Goal: Transaction & Acquisition: Purchase product/service

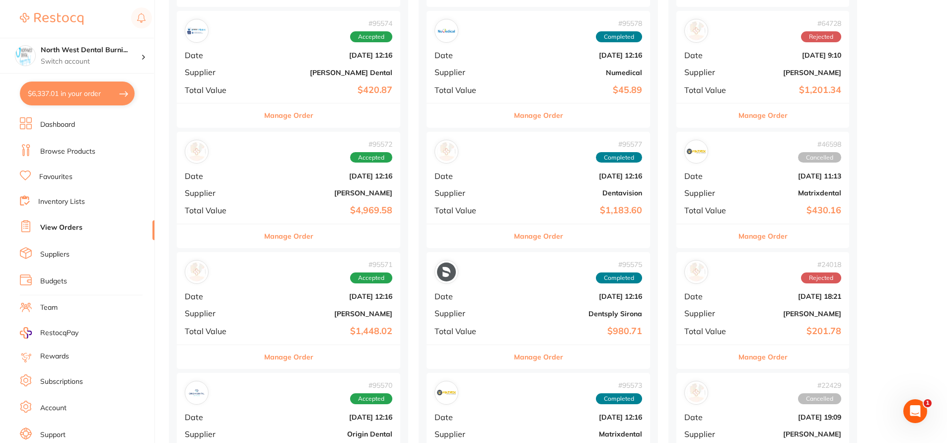
scroll to position [99, 0]
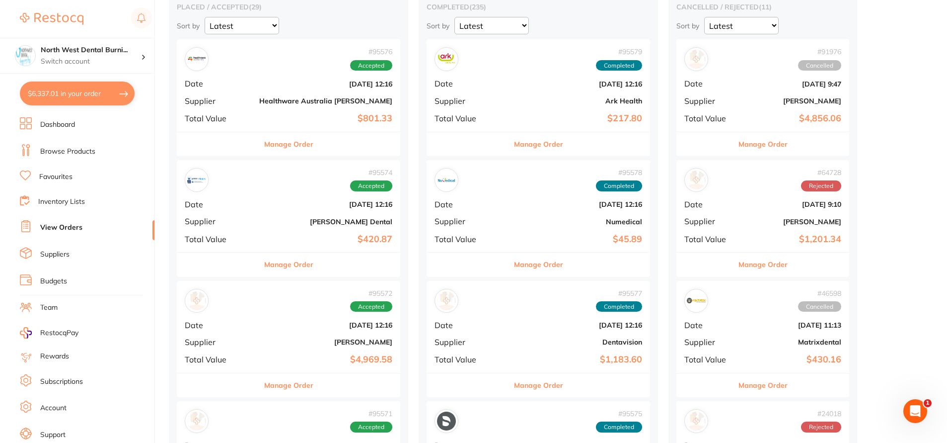
click at [281, 115] on b "$801.33" at bounding box center [325, 118] width 133 height 10
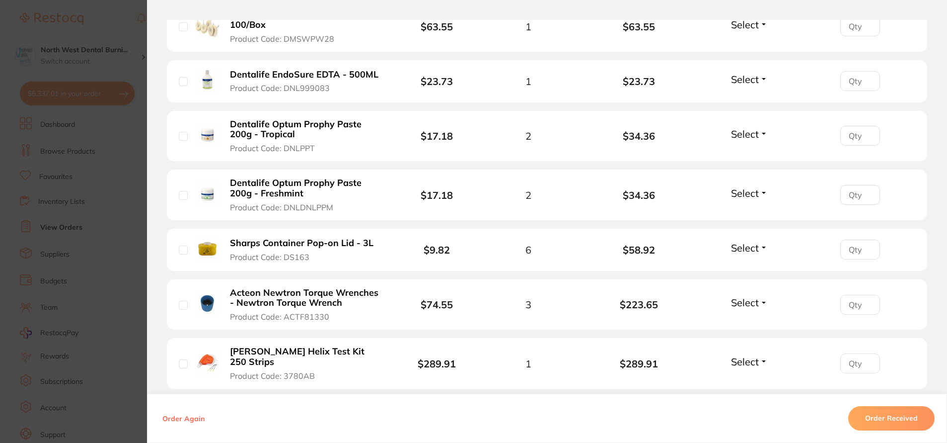
scroll to position [298, 0]
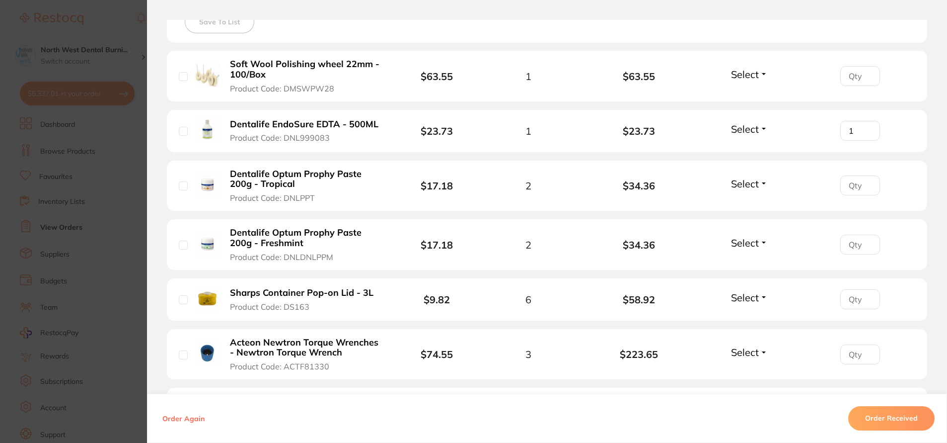
type input "1"
click at [865, 128] on input "1" at bounding box center [860, 131] width 40 height 20
click at [865, 181] on input "1" at bounding box center [860, 185] width 40 height 20
type input "2"
click at [865, 181] on input "2" at bounding box center [860, 185] width 40 height 20
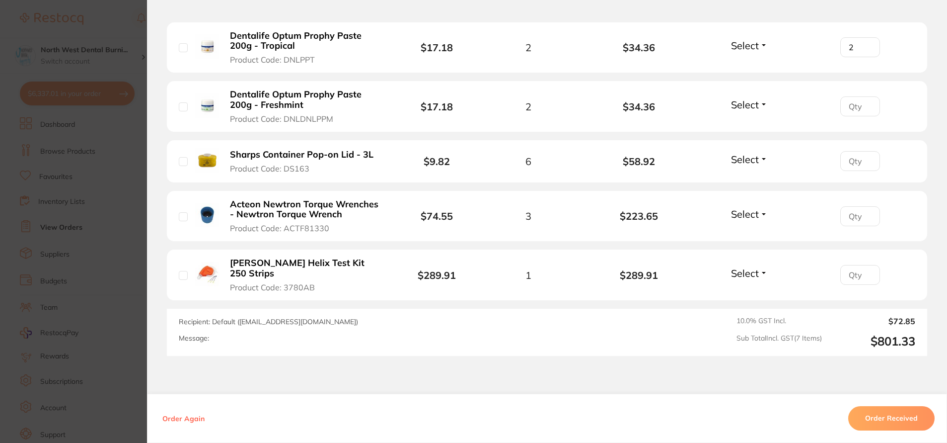
scroll to position [447, 0]
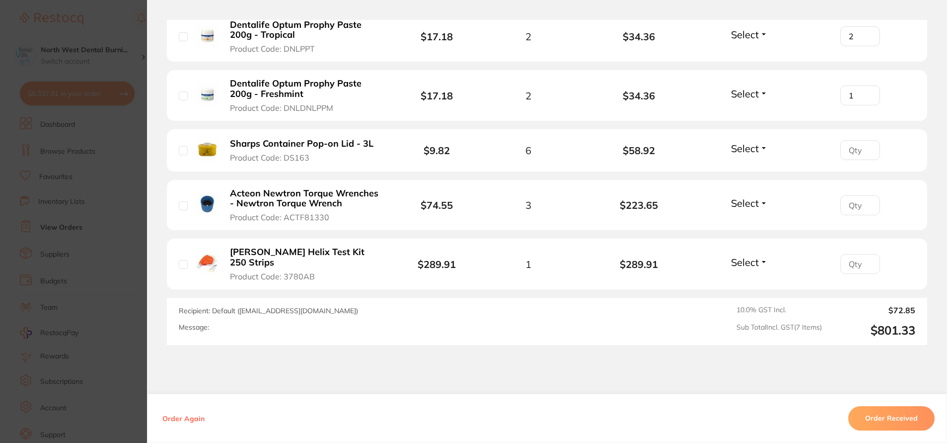
click at [867, 91] on input "1" at bounding box center [860, 95] width 40 height 20
type input "2"
click at [867, 91] on input "2" at bounding box center [860, 95] width 40 height 20
click at [867, 146] on input "1" at bounding box center [860, 150] width 40 height 20
click at [867, 146] on input "2" at bounding box center [860, 150] width 40 height 20
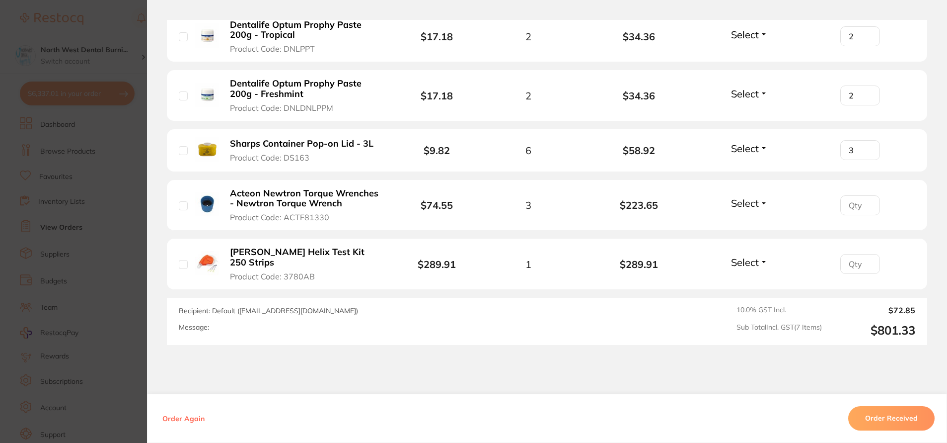
click at [867, 146] on input "3" at bounding box center [860, 150] width 40 height 20
click at [867, 146] on input "4" at bounding box center [860, 150] width 40 height 20
click at [867, 146] on input "5" at bounding box center [860, 150] width 40 height 20
type input "6"
click at [867, 146] on input "6" at bounding box center [860, 150] width 40 height 20
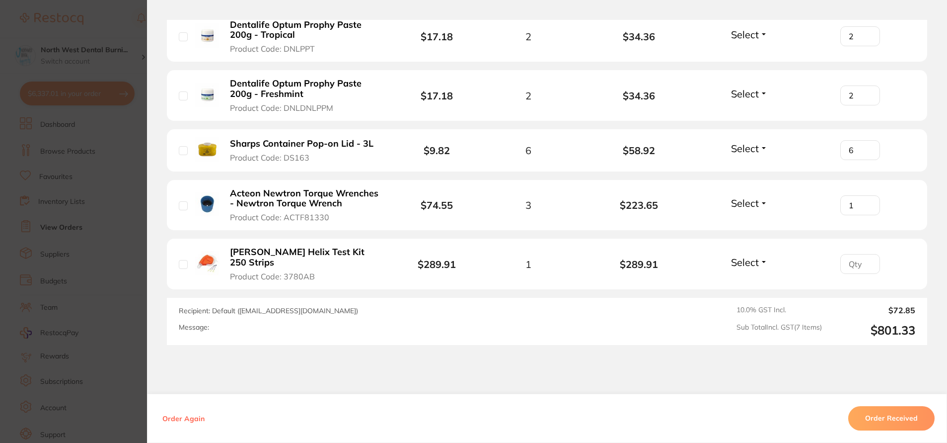
click at [868, 202] on input "1" at bounding box center [860, 205] width 40 height 20
click at [868, 202] on input "2" at bounding box center [860, 205] width 40 height 20
type input "3"
click at [868, 202] on input "3" at bounding box center [860, 205] width 40 height 20
click at [869, 257] on input "number" at bounding box center [860, 264] width 40 height 20
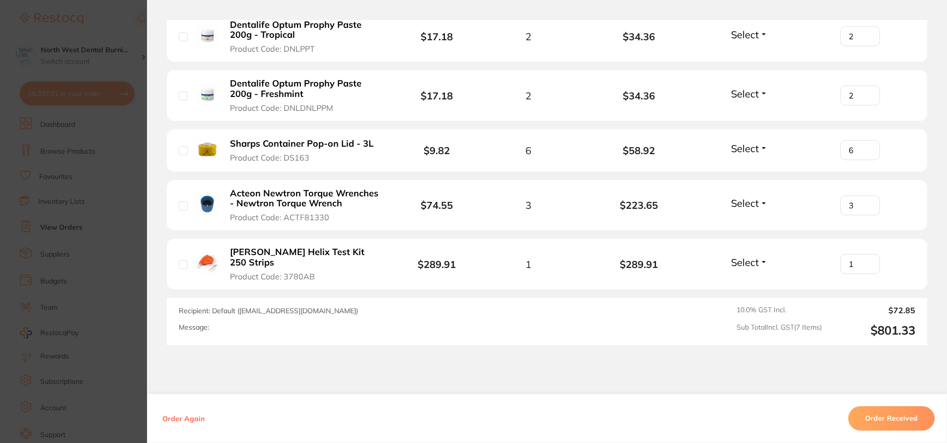
type input "1"
click at [866, 256] on input "1" at bounding box center [860, 264] width 40 height 20
click at [103, 113] on section "Order ID: Restocq- 95576 Order Information Accepted Order Order Date [DATE] 12:…" at bounding box center [473, 221] width 947 height 443
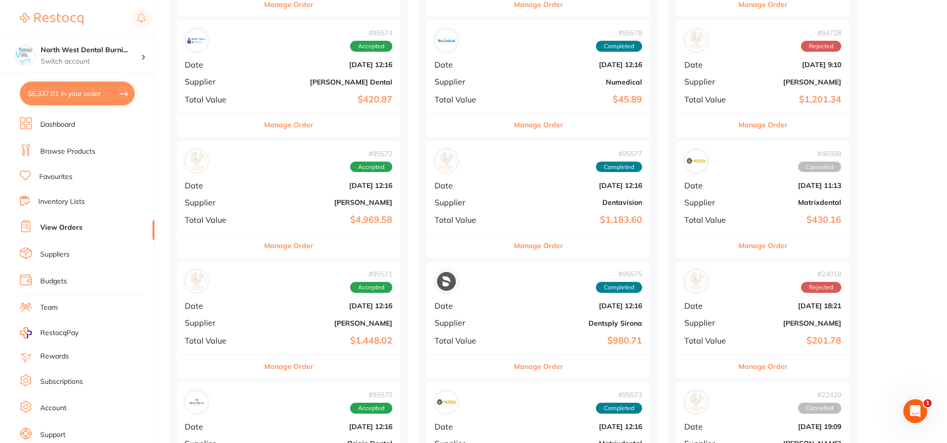
scroll to position [348, 0]
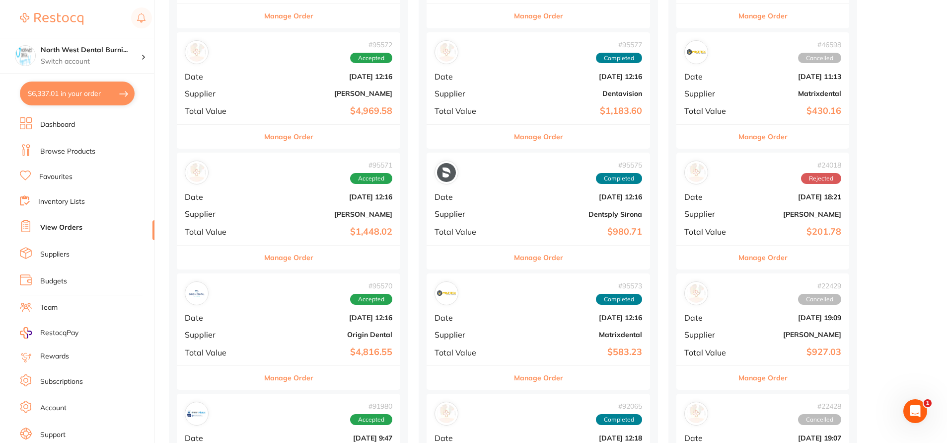
drag, startPoint x: 258, startPoint y: 91, endPoint x: 509, endPoint y: 253, distance: 298.3
click at [259, 91] on b "[PERSON_NAME]" at bounding box center [325, 93] width 133 height 8
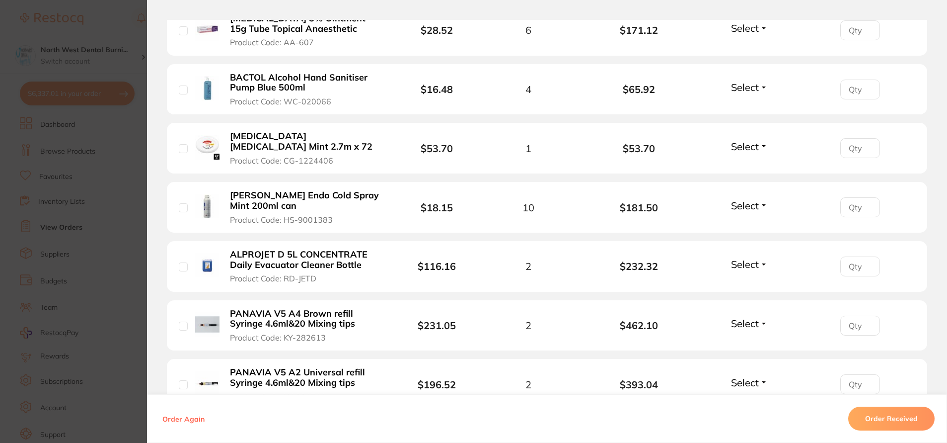
scroll to position [1391, 0]
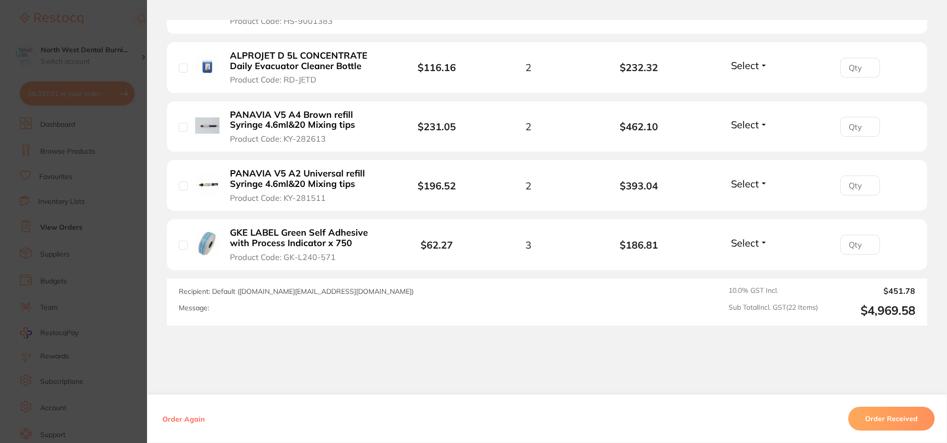
drag, startPoint x: 49, startPoint y: 155, endPoint x: 307, endPoint y: 172, distance: 259.4
click at [48, 155] on section "Order ID: Restocq- 95572 Order Information Accepted Order Order Date [DATE] 12:…" at bounding box center [473, 221] width 947 height 443
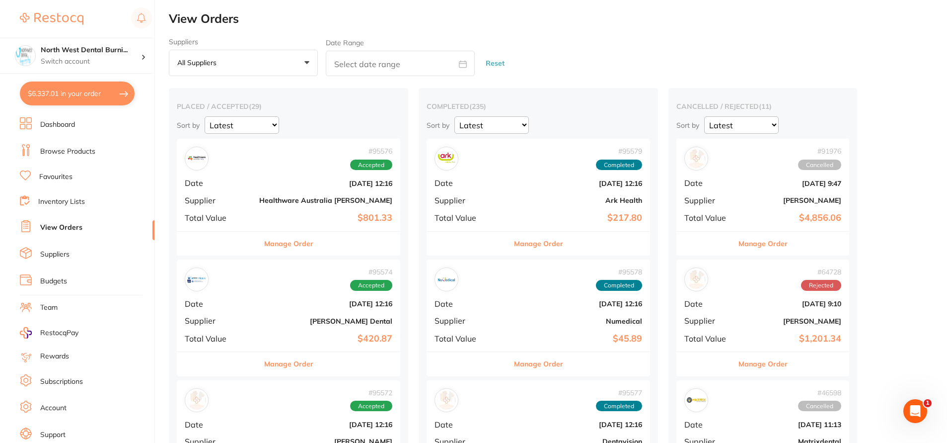
click at [89, 157] on li "Browse Products" at bounding box center [87, 151] width 135 height 15
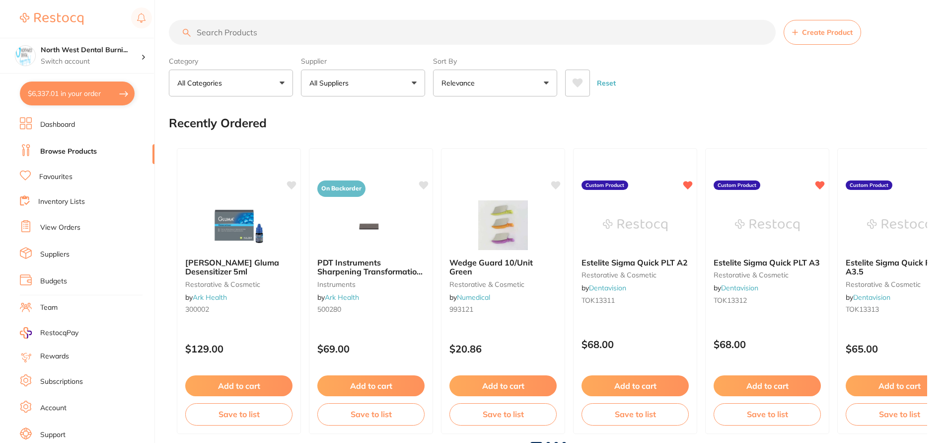
click at [247, 33] on input "search" at bounding box center [472, 32] width 607 height 25
click at [246, 33] on input "search" at bounding box center [472, 32] width 607 height 25
type input "Anoths"
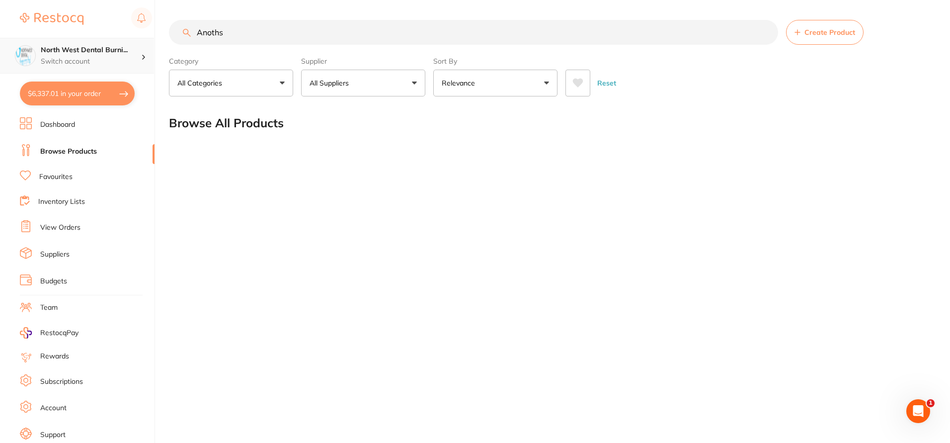
drag, startPoint x: 238, startPoint y: 35, endPoint x: 143, endPoint y: 39, distance: 95.0
click at [143, 39] on div "$6,337.01 North West Dental Burni... Switch account North West Dental Burnie Bu…" at bounding box center [475, 221] width 950 height 443
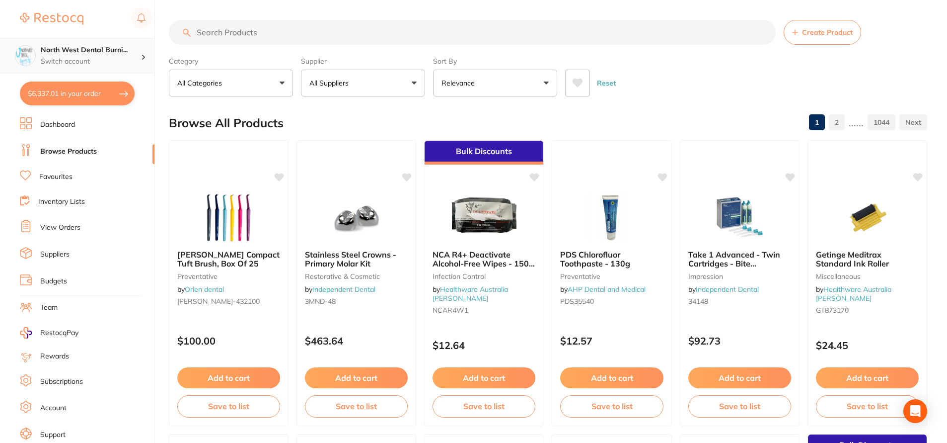
type input "c"
type input "composite gun"
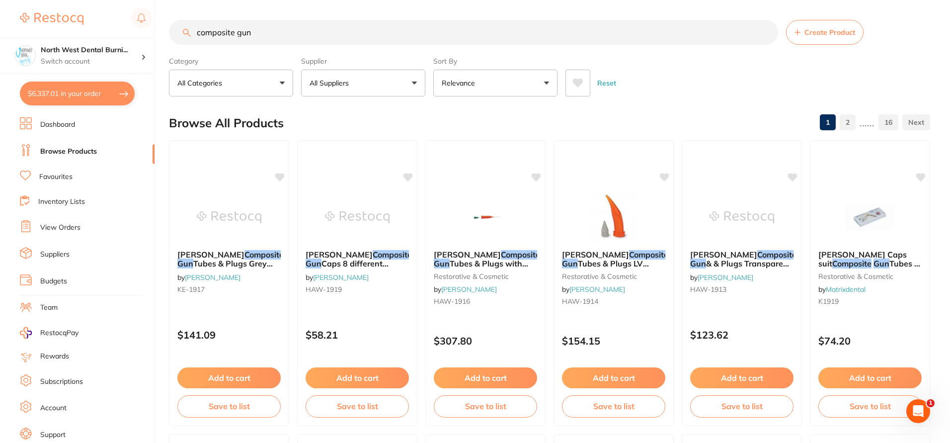
click at [355, 91] on button "All Suppliers" at bounding box center [363, 83] width 124 height 27
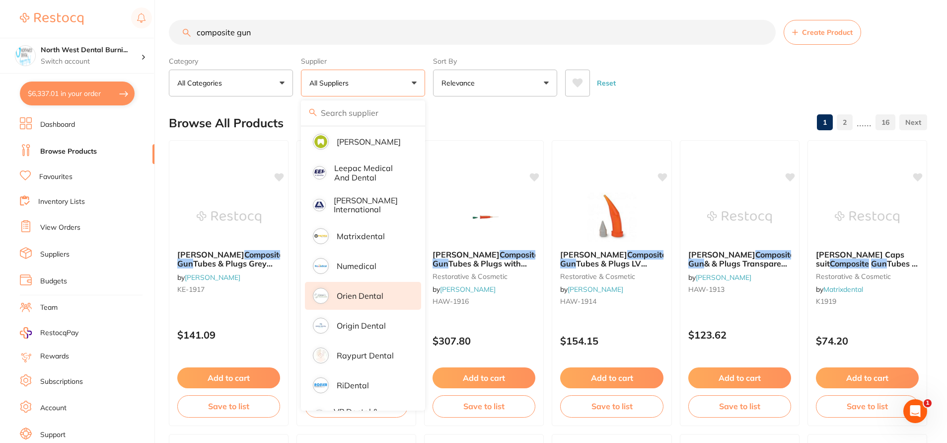
scroll to position [547, 0]
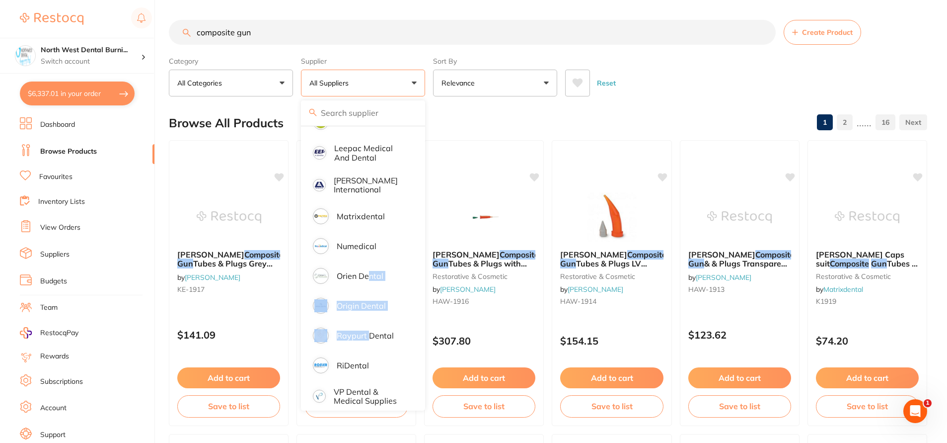
drag, startPoint x: 368, startPoint y: 278, endPoint x: 372, endPoint y: 311, distance: 33.5
click at [356, 331] on p "Raypurt Dental" at bounding box center [365, 335] width 57 height 9
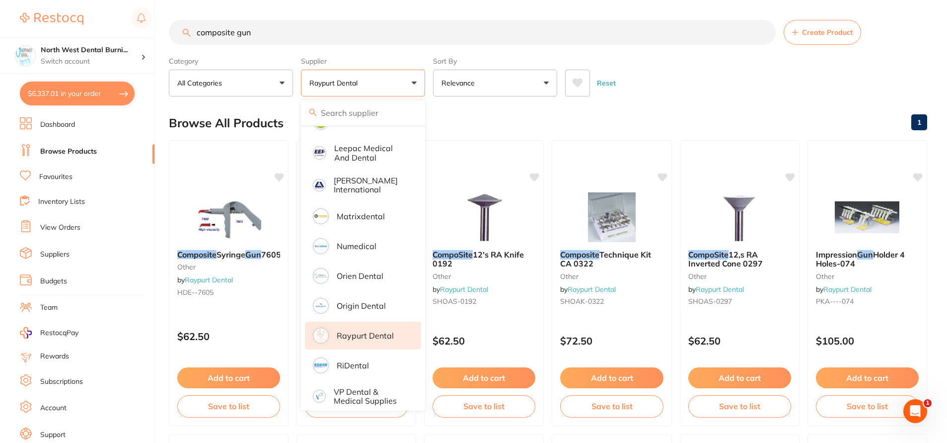
scroll to position [0, 0]
click at [610, 84] on button "Reset" at bounding box center [606, 83] width 25 height 27
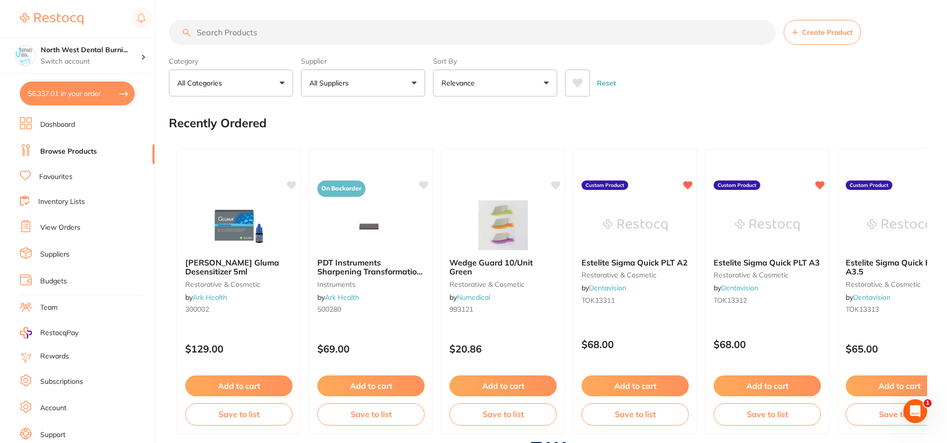
scroll to position [699, 0]
click at [330, 39] on input "search" at bounding box center [472, 32] width 607 height 25
click at [256, 27] on input "search" at bounding box center [472, 32] width 607 height 25
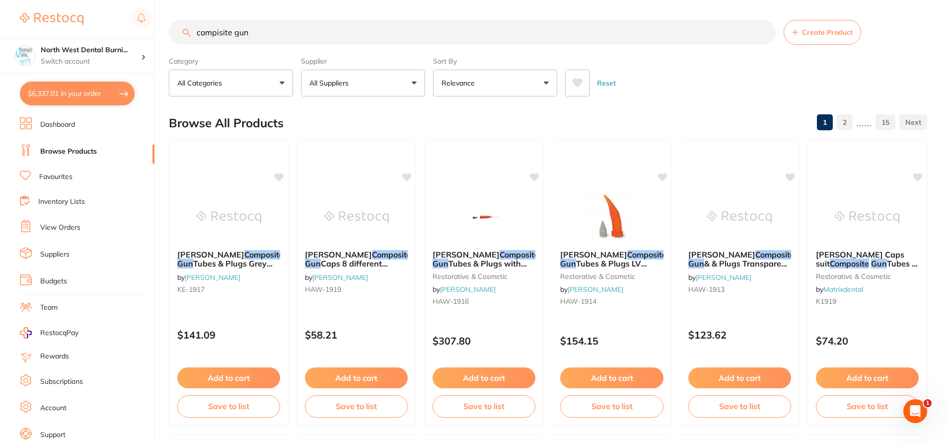
scroll to position [0, 0]
click at [345, 89] on button "All Suppliers" at bounding box center [363, 83] width 124 height 27
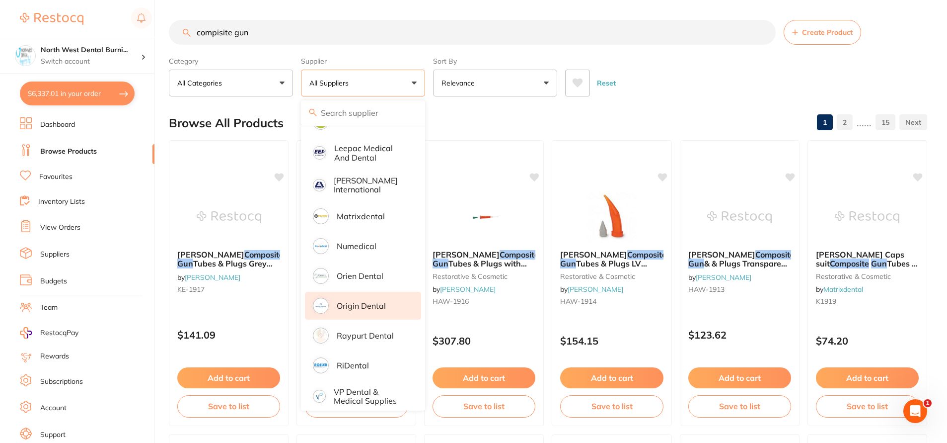
click at [364, 301] on p "Origin Dental" at bounding box center [361, 305] width 49 height 9
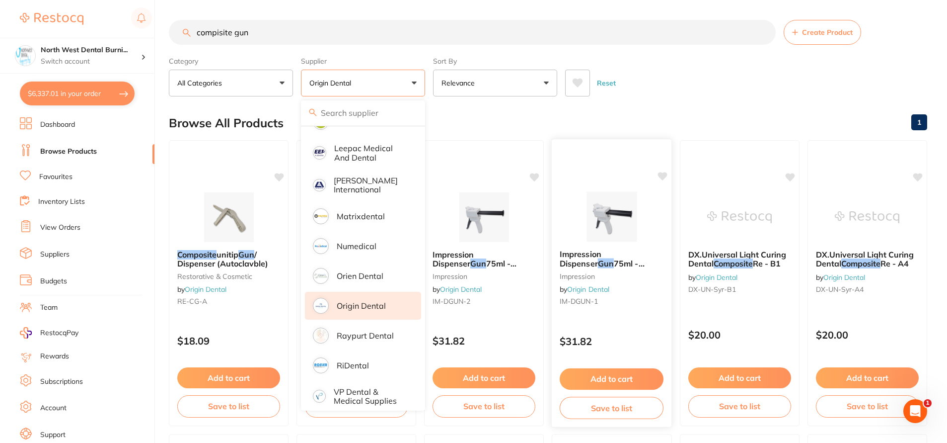
click at [692, 79] on div "Reset" at bounding box center [742, 79] width 354 height 35
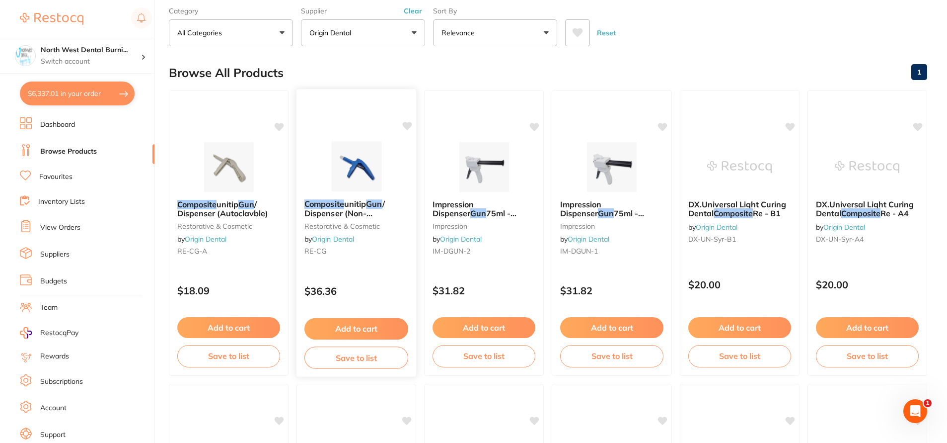
scroll to position [149, 0]
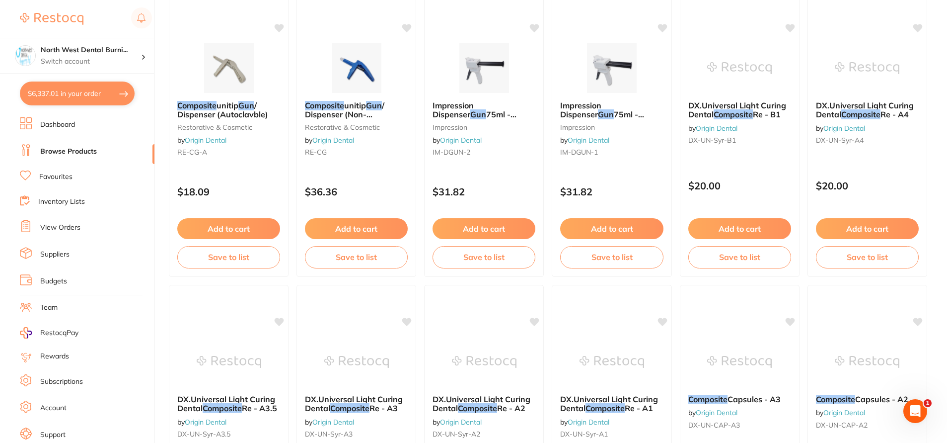
click at [393, 169] on div "Composite unitip Gun / Dispenser (Non-Autoclavable ) restorative & cosmetic by …" at bounding box center [357, 134] width 120 height 286
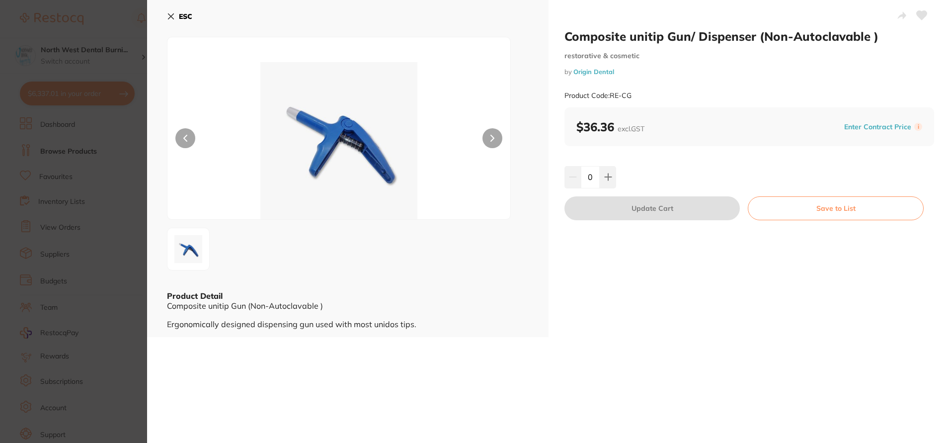
click at [58, 139] on section "Composite unitip Gun/ Dispenser (Non-Autoclavable ) restorative & cosmetic by O…" at bounding box center [475, 221] width 950 height 443
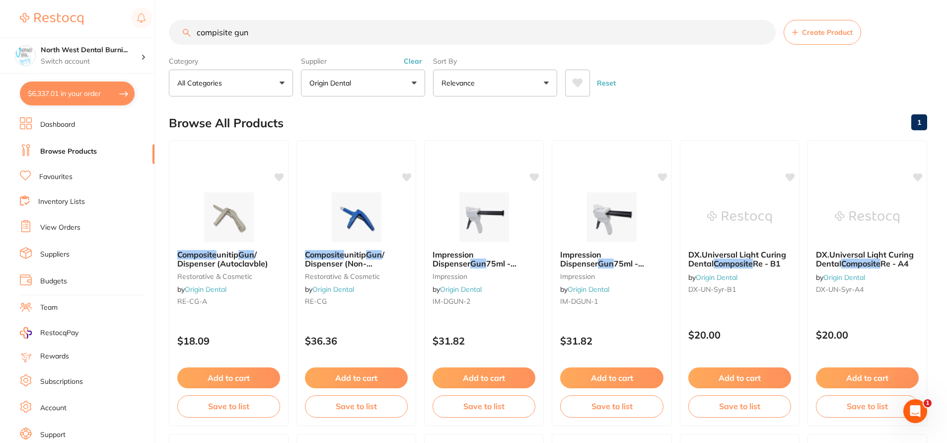
click at [412, 63] on button "Clear" at bounding box center [413, 61] width 24 height 9
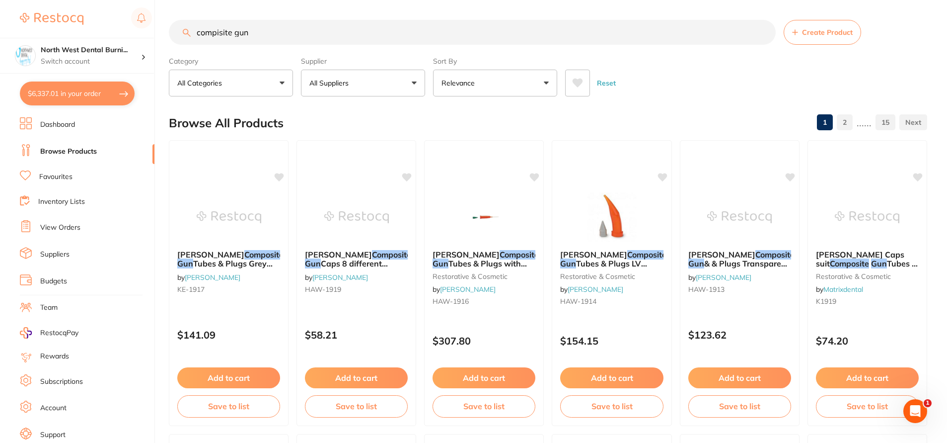
click at [198, 32] on input "compisite gun" at bounding box center [472, 32] width 607 height 25
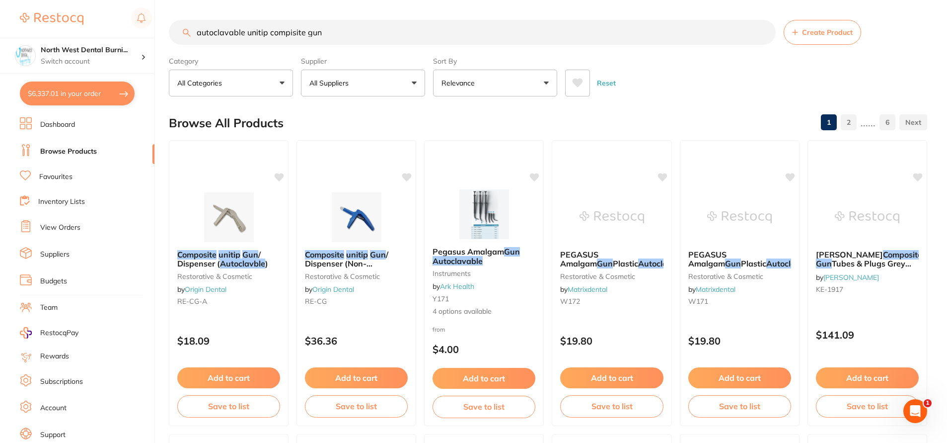
scroll to position [0, 0]
drag, startPoint x: 332, startPoint y: 31, endPoint x: 185, endPoint y: 41, distance: 147.4
click at [189, 41] on input "autoclavable unitip compisite gun" at bounding box center [472, 32] width 607 height 25
click at [376, 27] on input "autoclavable unitip compisite gun" at bounding box center [472, 32] width 607 height 25
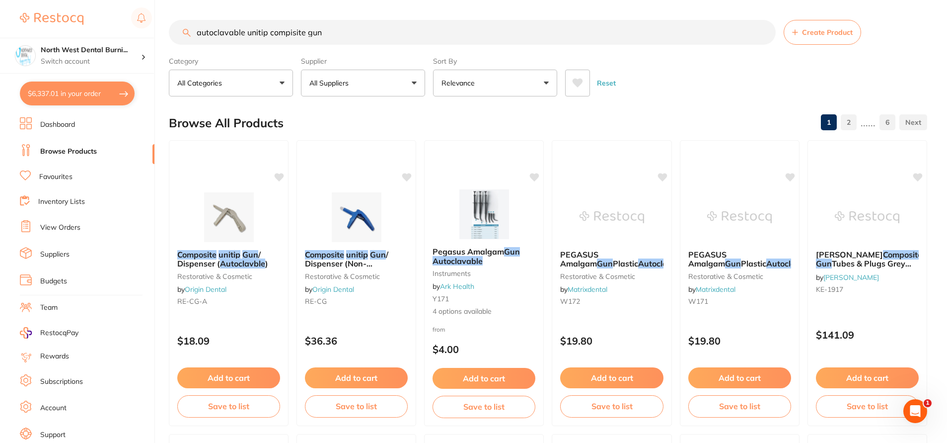
click at [345, 34] on input "autoclavable unitip compisite gun" at bounding box center [472, 32] width 607 height 25
click at [384, 39] on input "autoclavable unitip compisite gun" at bounding box center [472, 32] width 607 height 25
drag, startPoint x: 359, startPoint y: 31, endPoint x: 76, endPoint y: 25, distance: 283.7
click at [68, 25] on div "$6,337.01 North West Dental Burni... Switch account North West Dental Burnie Bu…" at bounding box center [473, 221] width 947 height 443
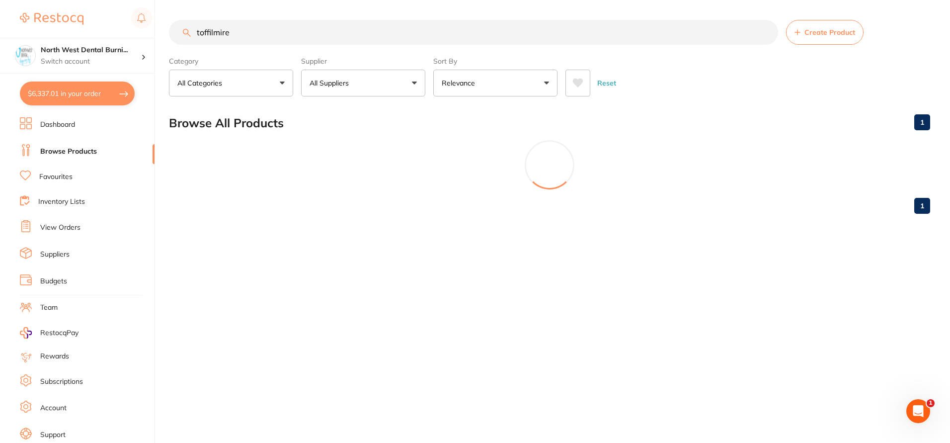
type input "toffilmire"
click at [400, 80] on button "All Suppliers" at bounding box center [363, 83] width 124 height 27
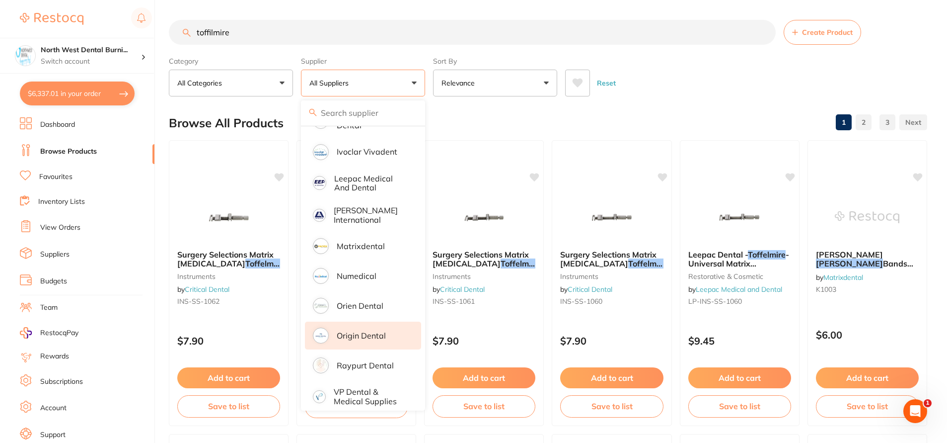
click at [365, 331] on p "Origin Dental" at bounding box center [361, 335] width 49 height 9
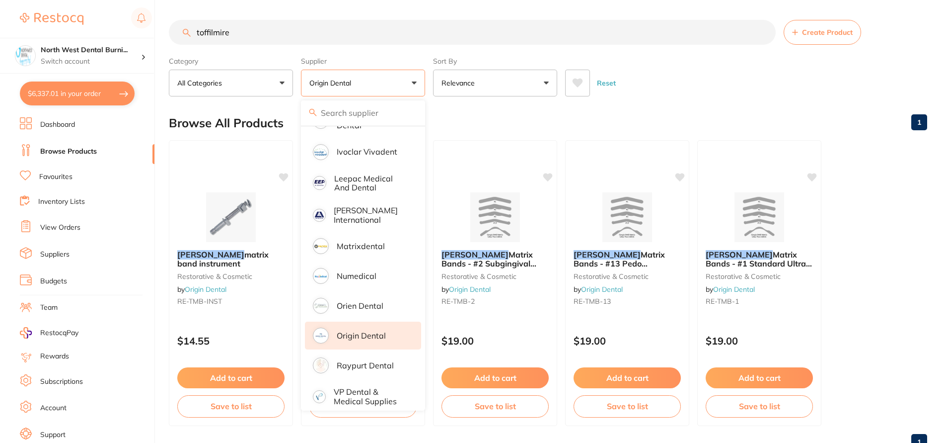
click at [624, 81] on div "Reset" at bounding box center [742, 79] width 354 height 35
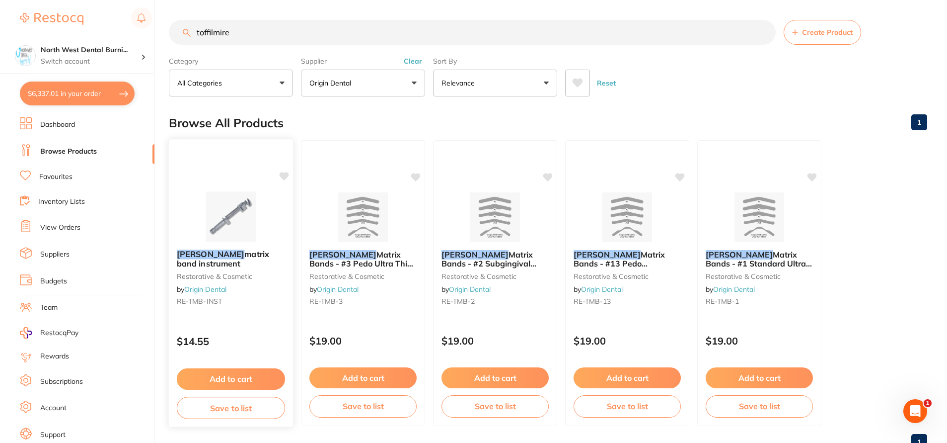
click at [261, 285] on div "[PERSON_NAME] matrix band instrument restorative & cosmetic by Origin Dental RE…" at bounding box center [231, 279] width 124 height 76
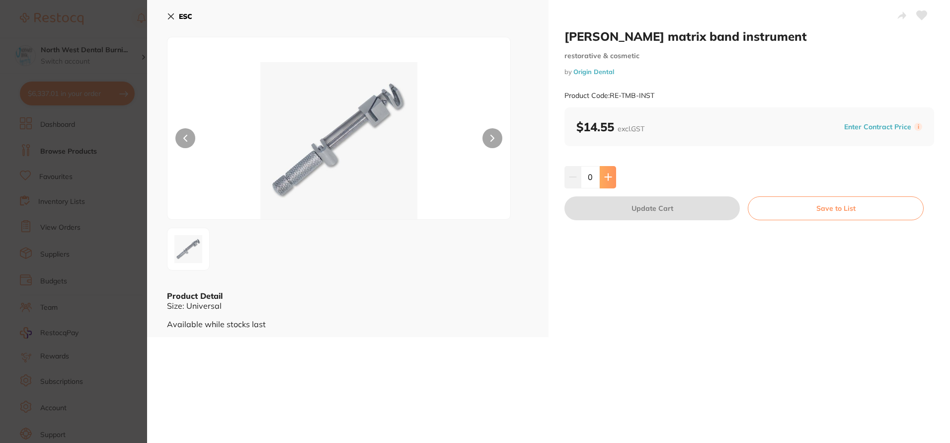
click at [605, 176] on icon at bounding box center [608, 177] width 8 height 8
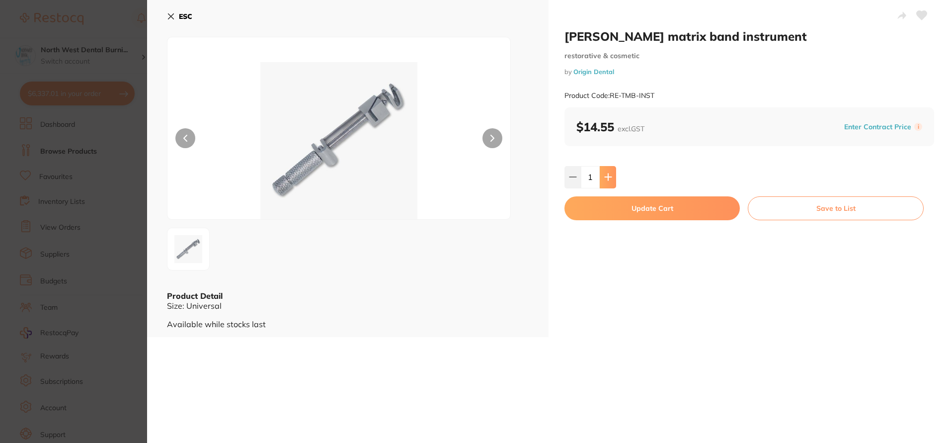
click at [605, 176] on icon at bounding box center [608, 177] width 8 height 8
type input "5"
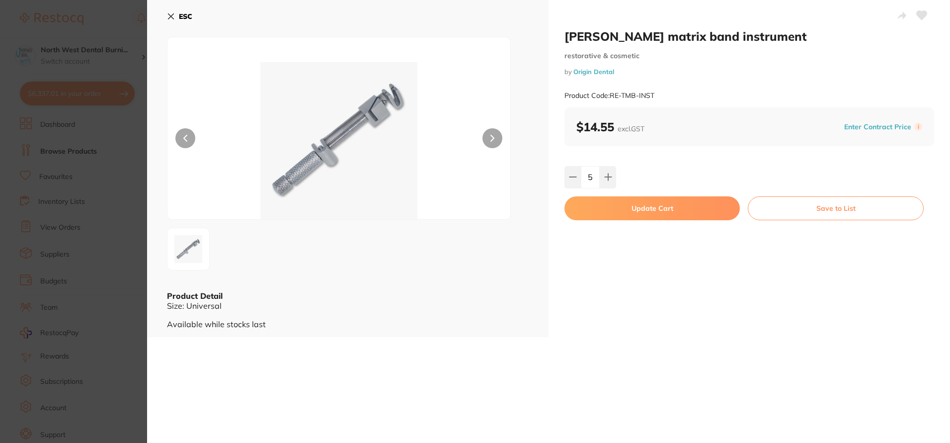
click at [620, 211] on button "Update Cart" at bounding box center [651, 208] width 175 height 24
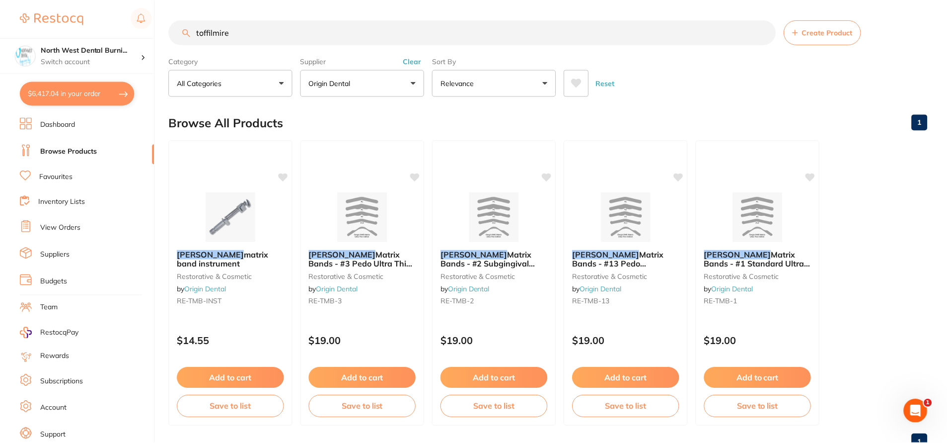
scroll to position [10, 0]
